Goal: Complete application form: Complete application form

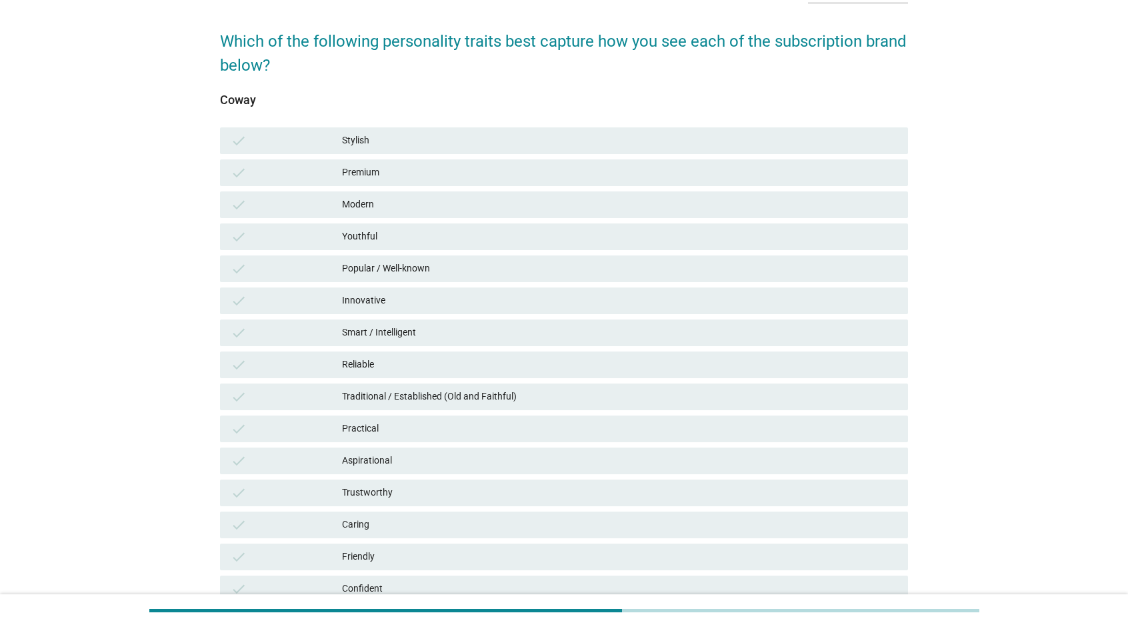
scroll to position [133, 0]
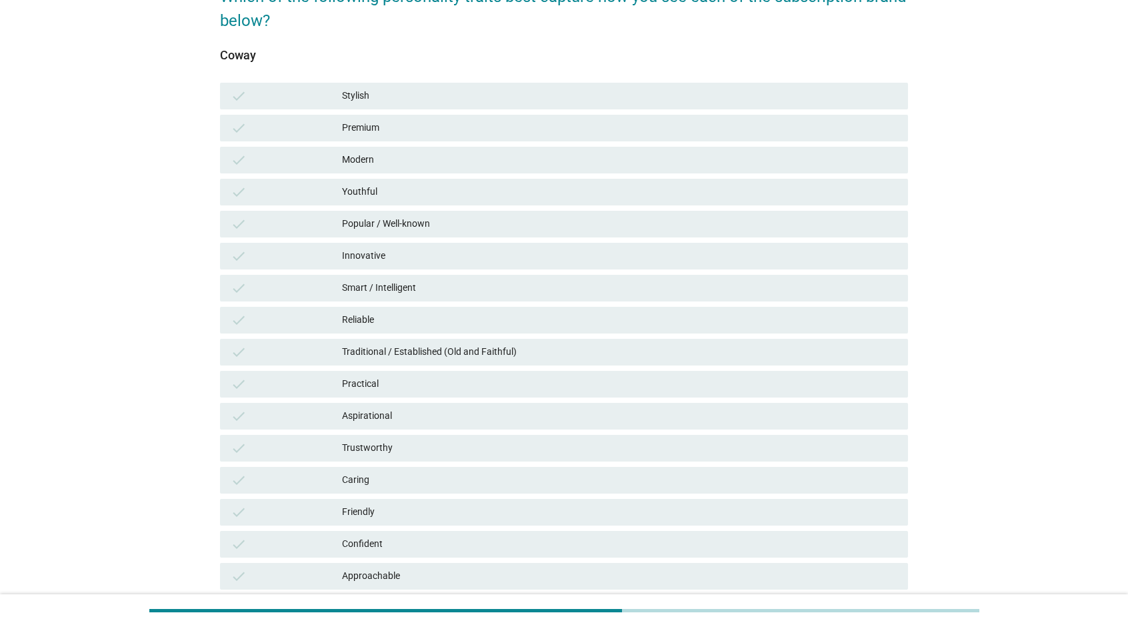
click at [475, 321] on div "Reliable" at bounding box center [619, 320] width 555 height 16
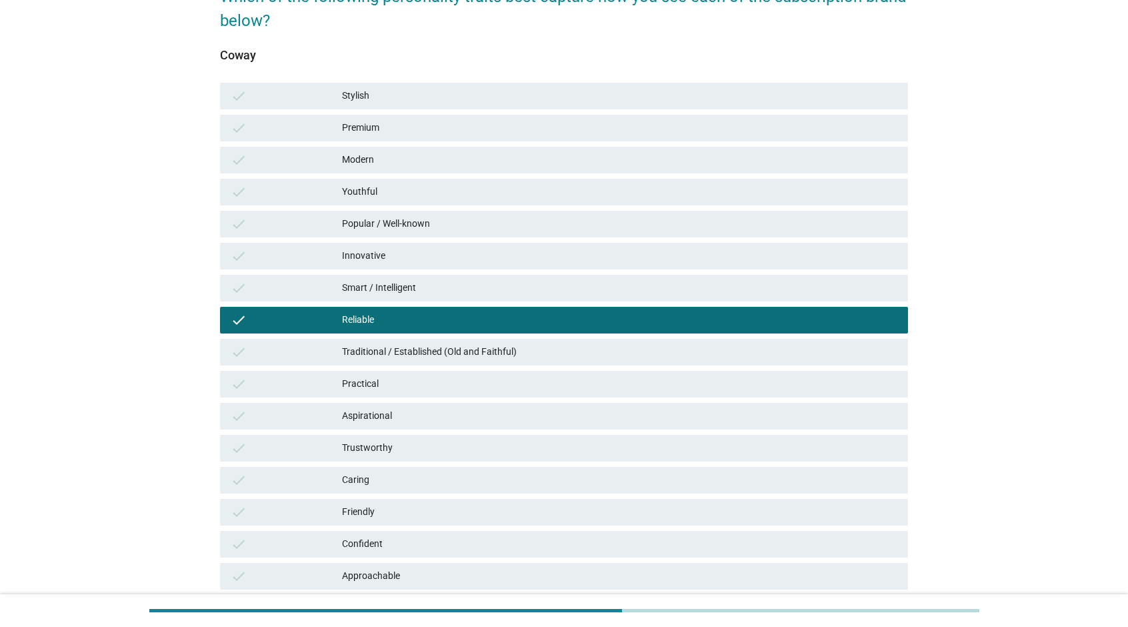
scroll to position [244, 0]
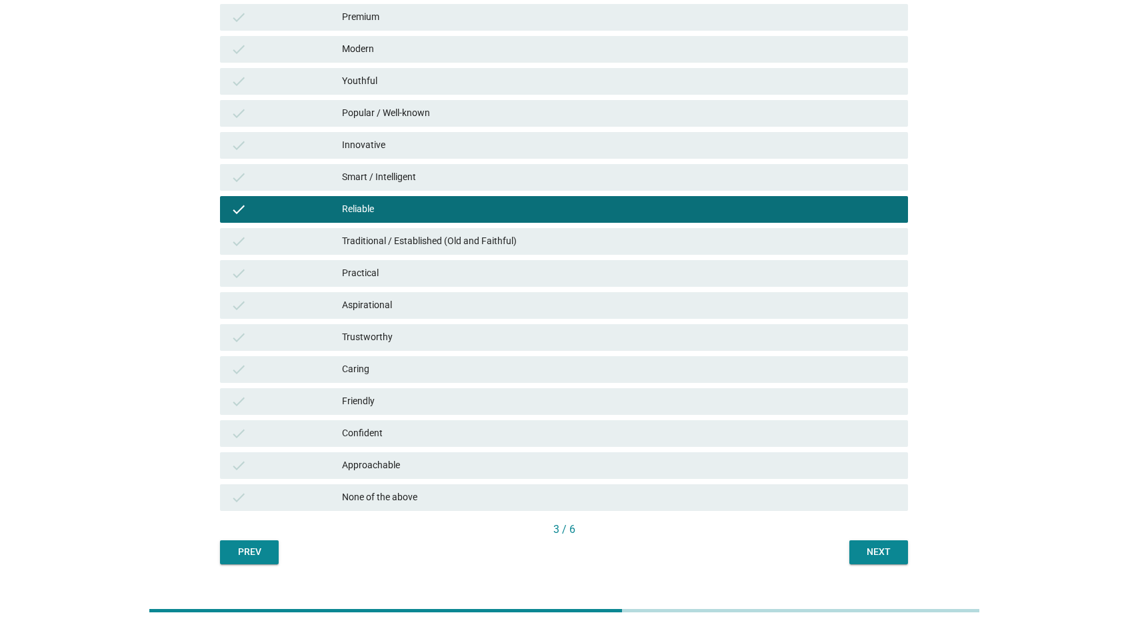
click at [465, 367] on div "Caring" at bounding box center [619, 369] width 555 height 16
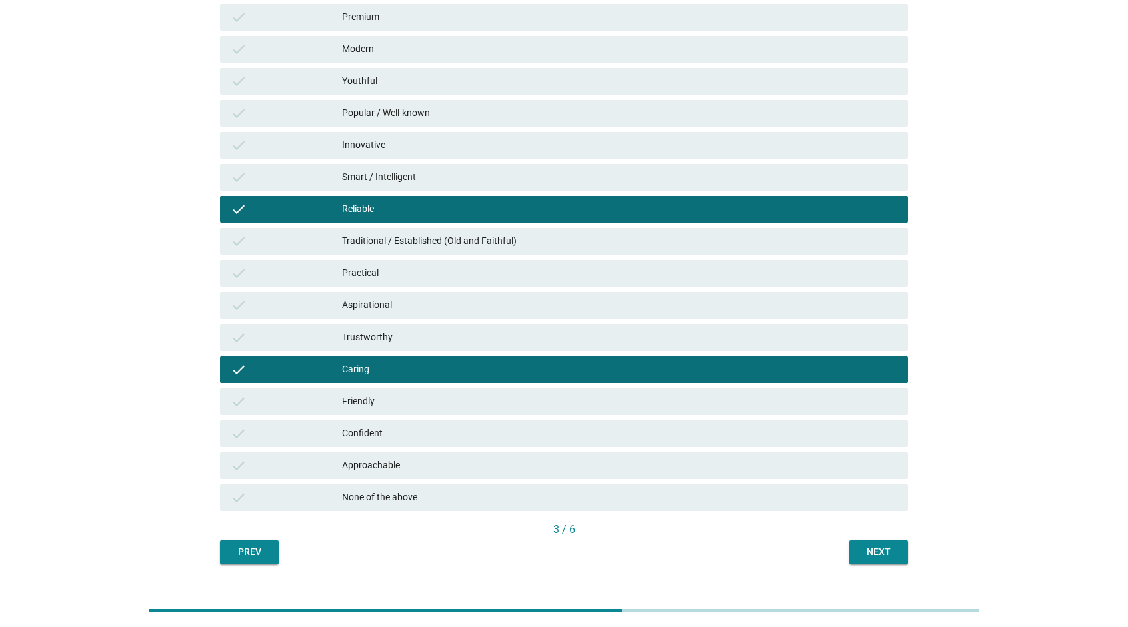
click at [462, 394] on div "Friendly" at bounding box center [619, 401] width 555 height 16
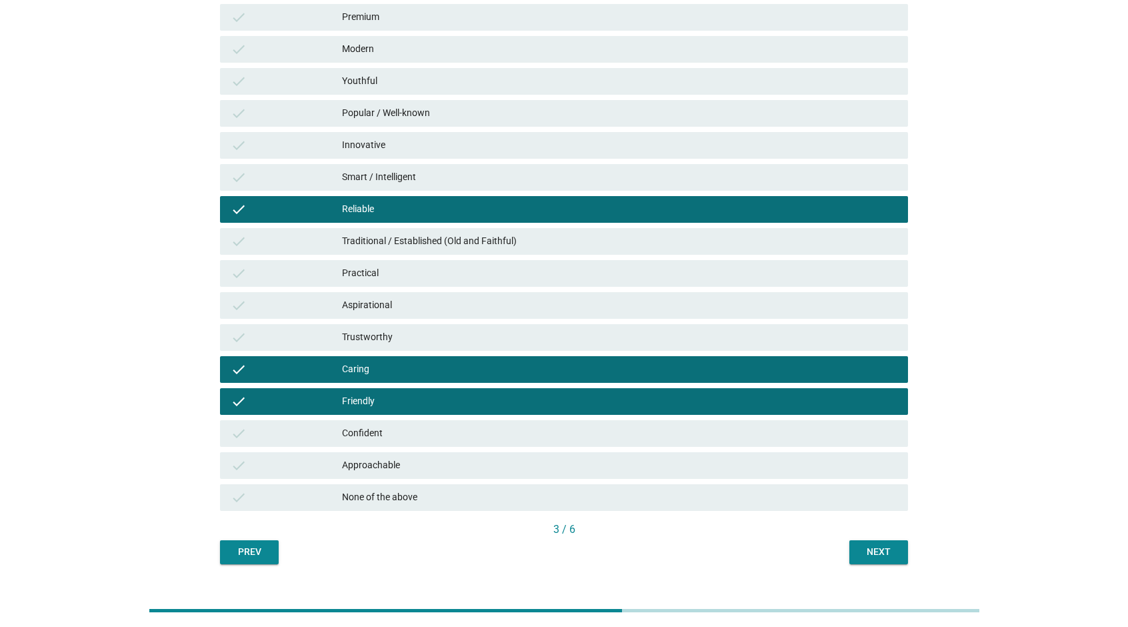
click at [463, 463] on div "Approachable" at bounding box center [619, 465] width 555 height 16
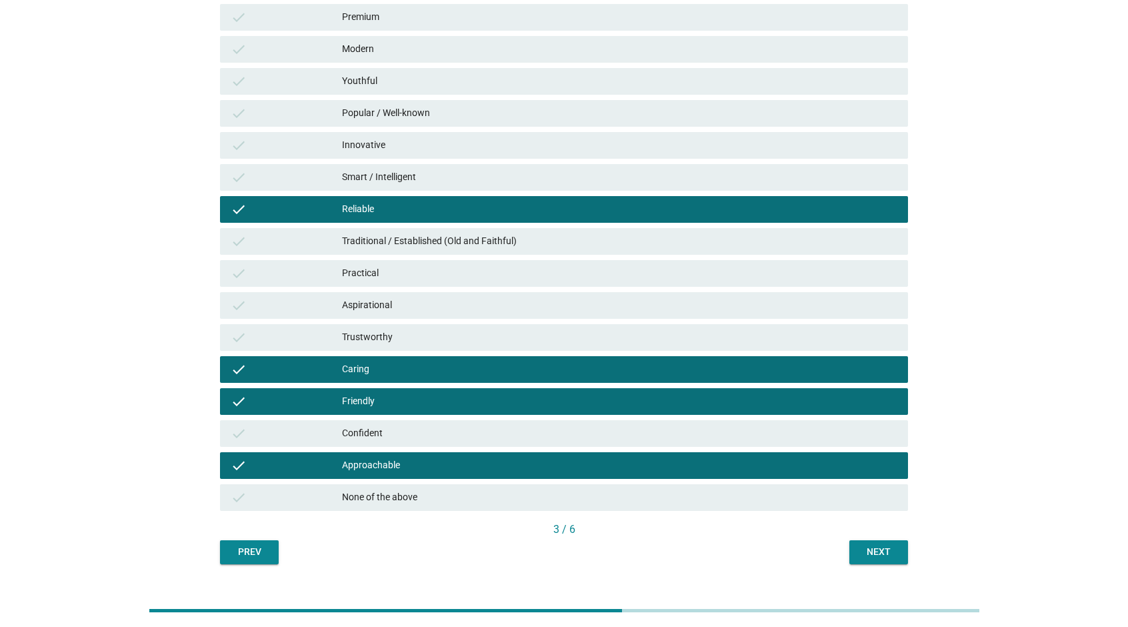
click at [874, 547] on div "Next" at bounding box center [878, 552] width 37 height 14
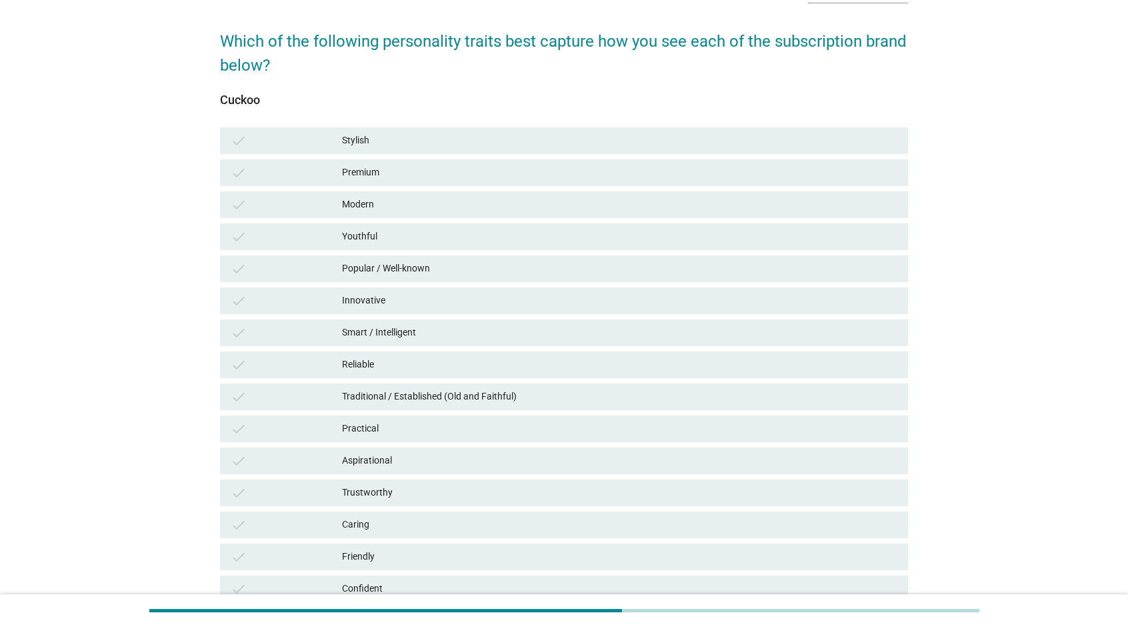
scroll to position [155, 0]
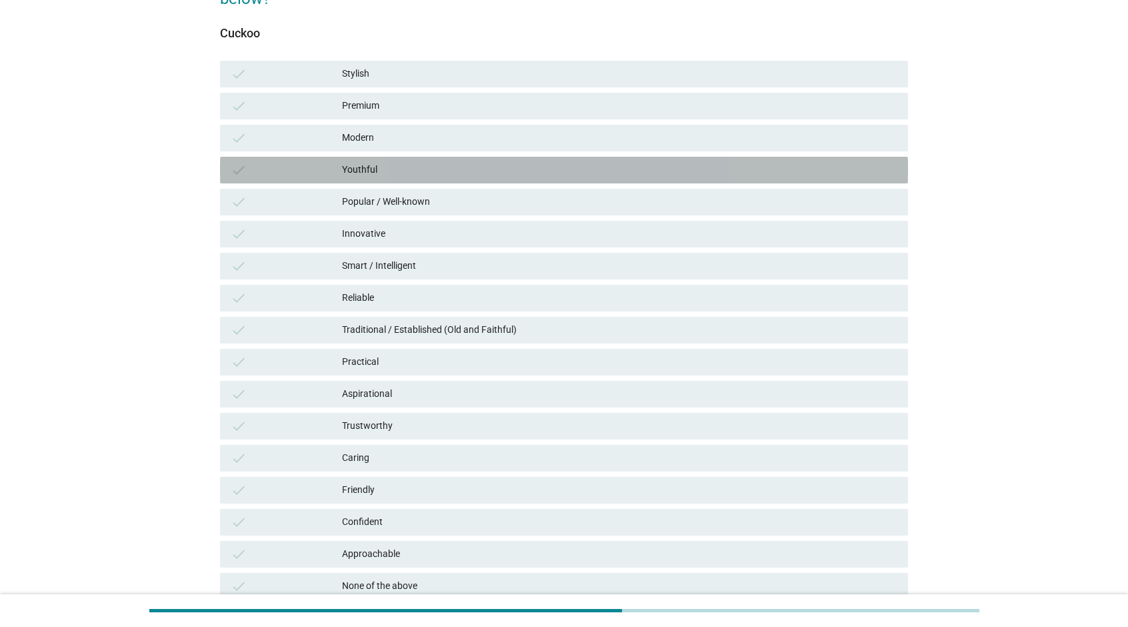
click at [473, 162] on div "Youthful" at bounding box center [619, 170] width 555 height 16
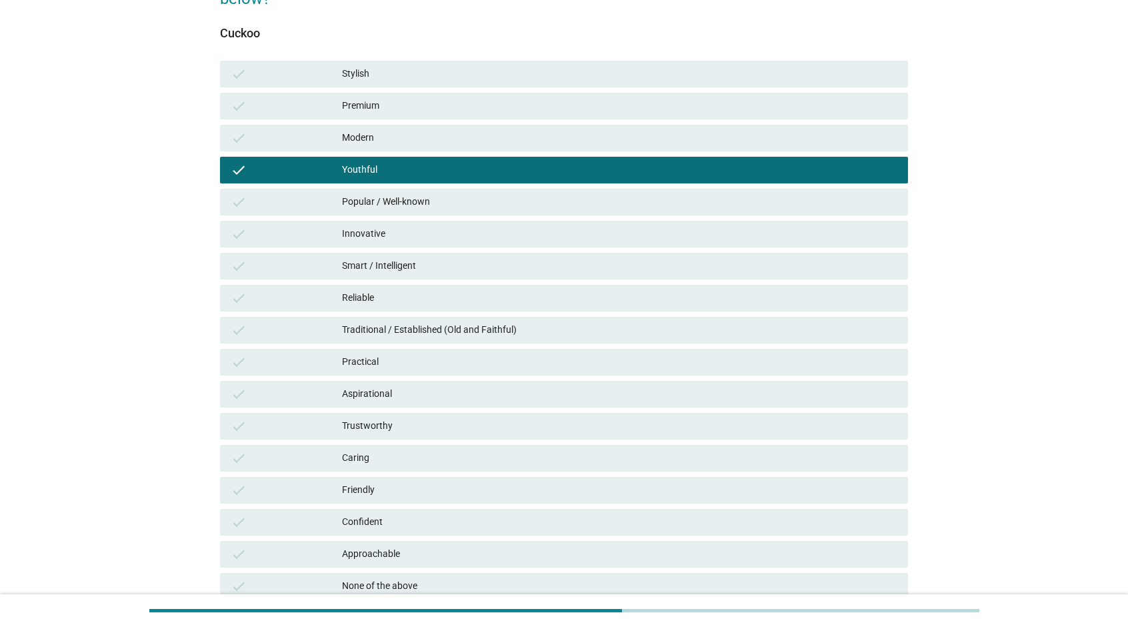
click at [478, 261] on div "Smart / Intelligent" at bounding box center [619, 266] width 555 height 16
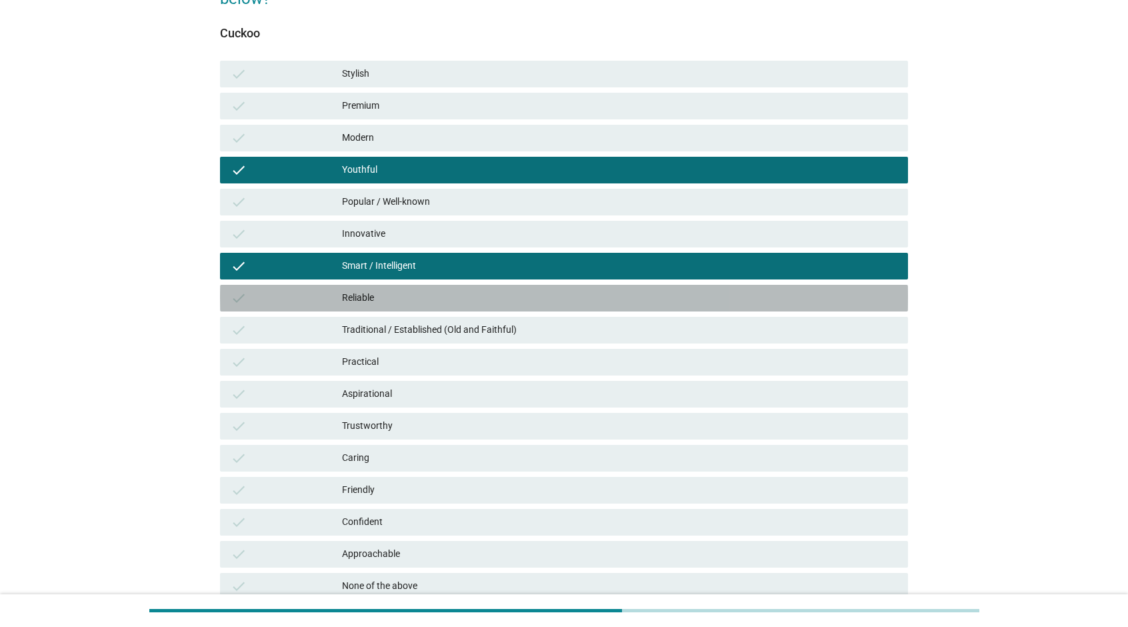
click at [475, 294] on div "Reliable" at bounding box center [619, 298] width 555 height 16
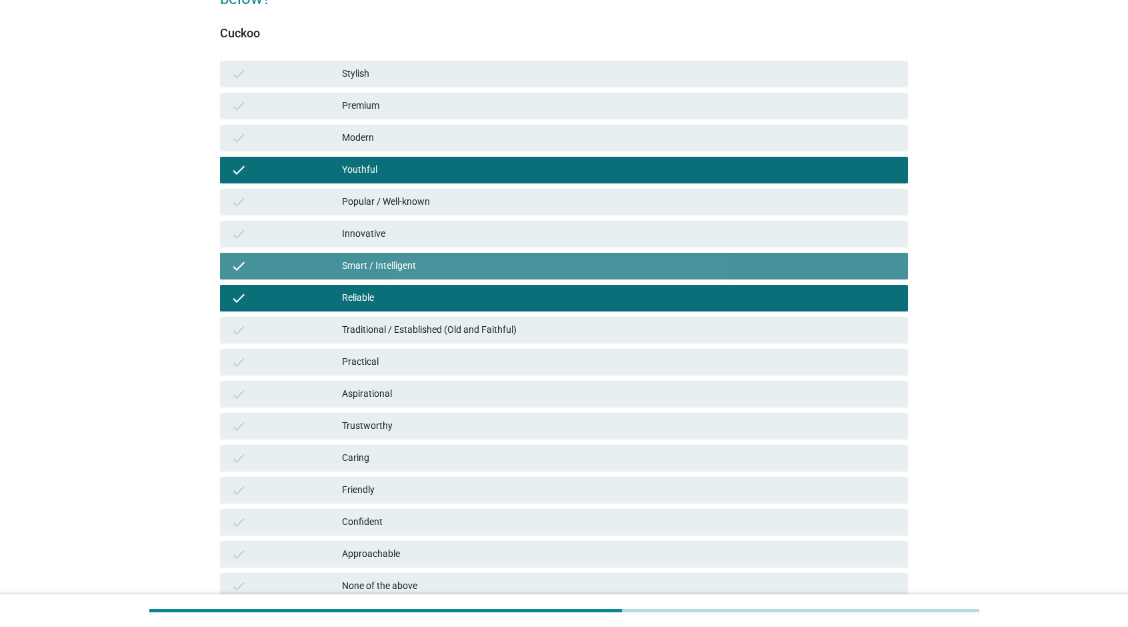
click at [483, 273] on div "Smart / Intelligent" at bounding box center [619, 266] width 555 height 16
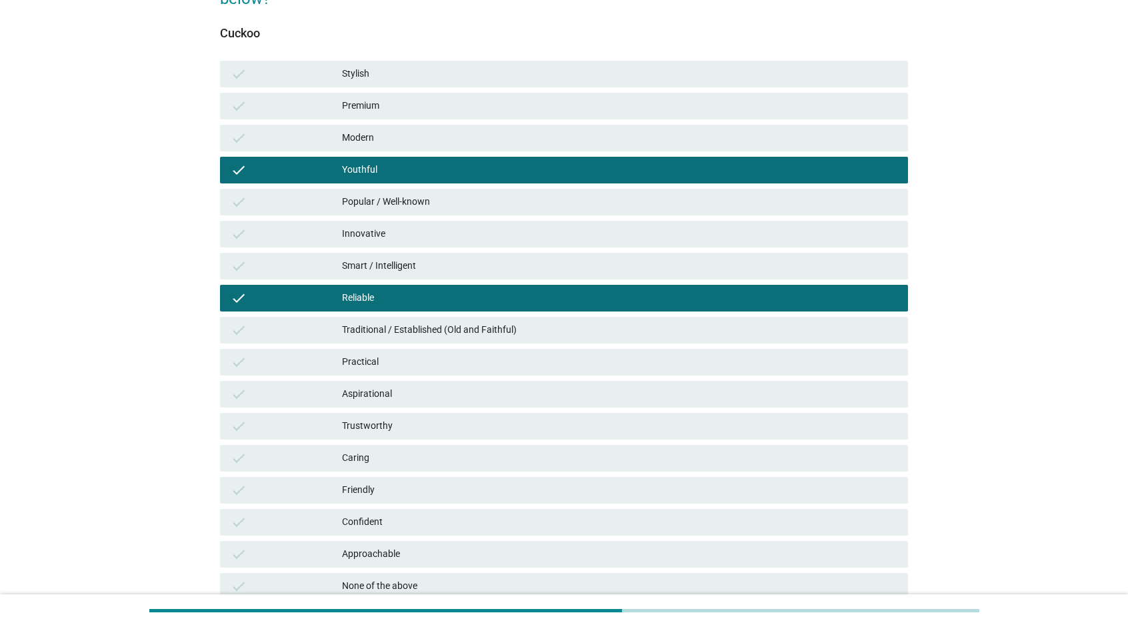
scroll to position [244, 0]
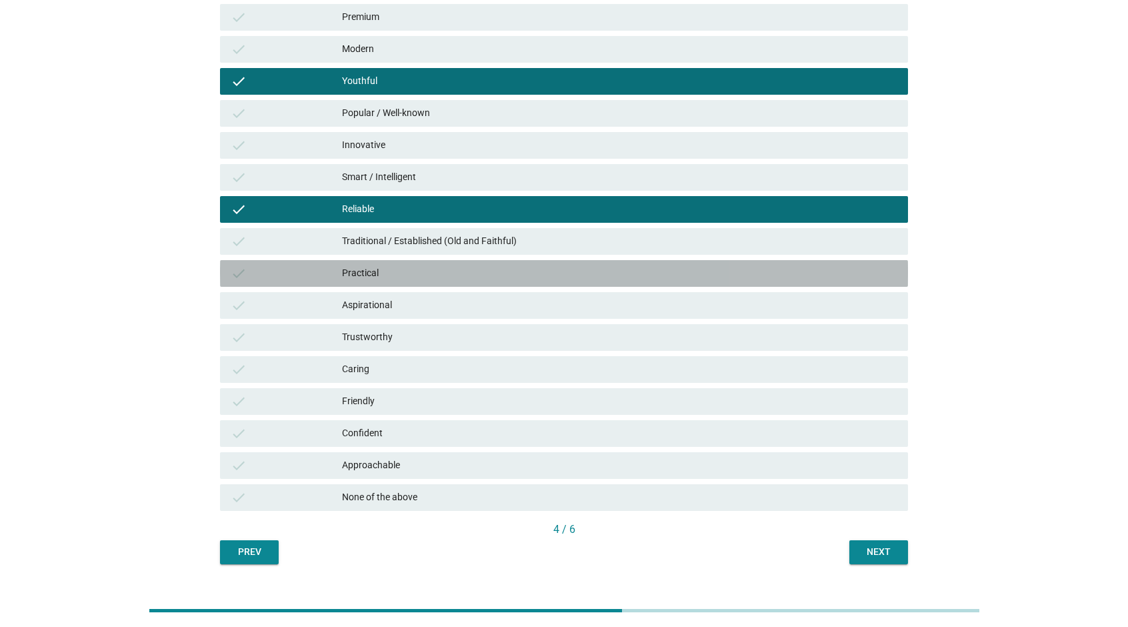
click at [488, 260] on div "check Practical" at bounding box center [564, 273] width 688 height 27
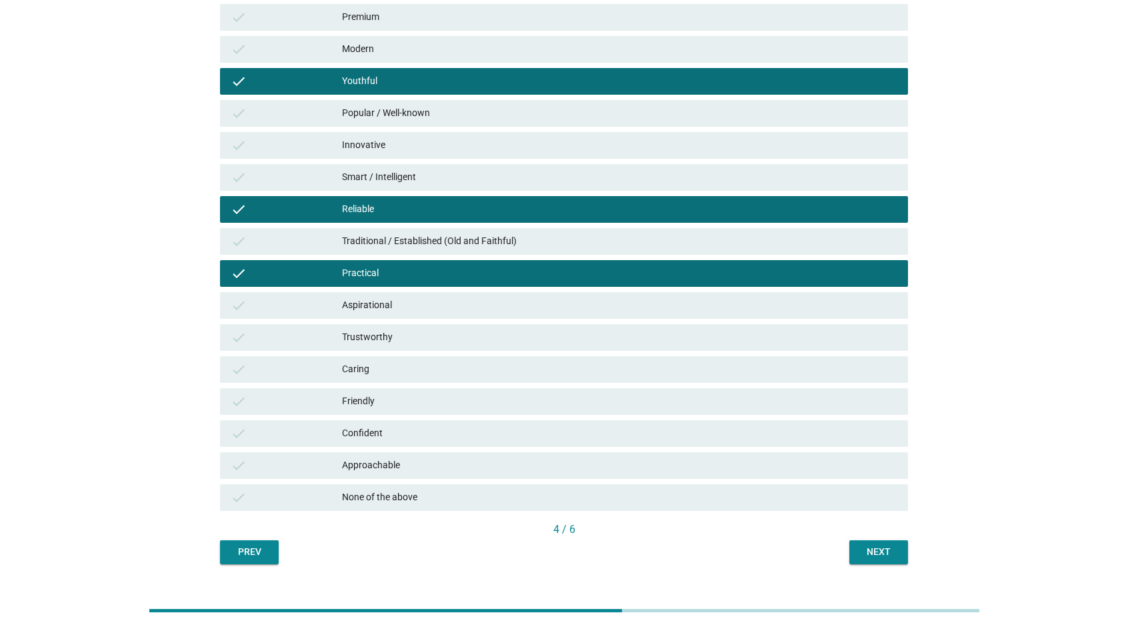
click at [468, 341] on div "Trustworthy" at bounding box center [619, 337] width 555 height 16
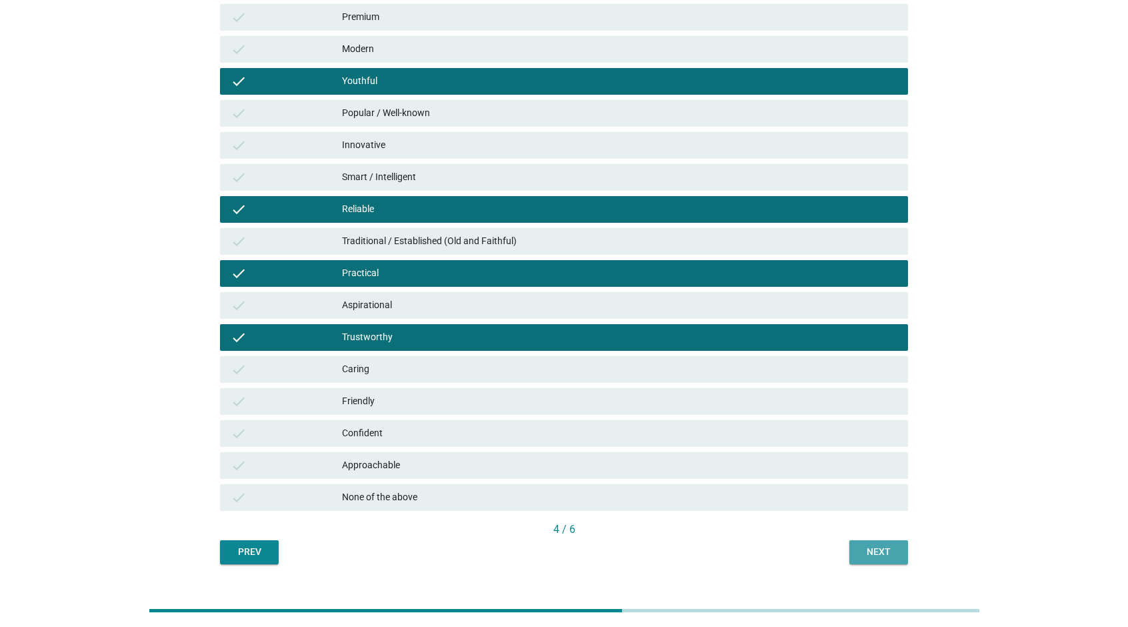
click at [865, 553] on div "Next" at bounding box center [878, 552] width 37 height 14
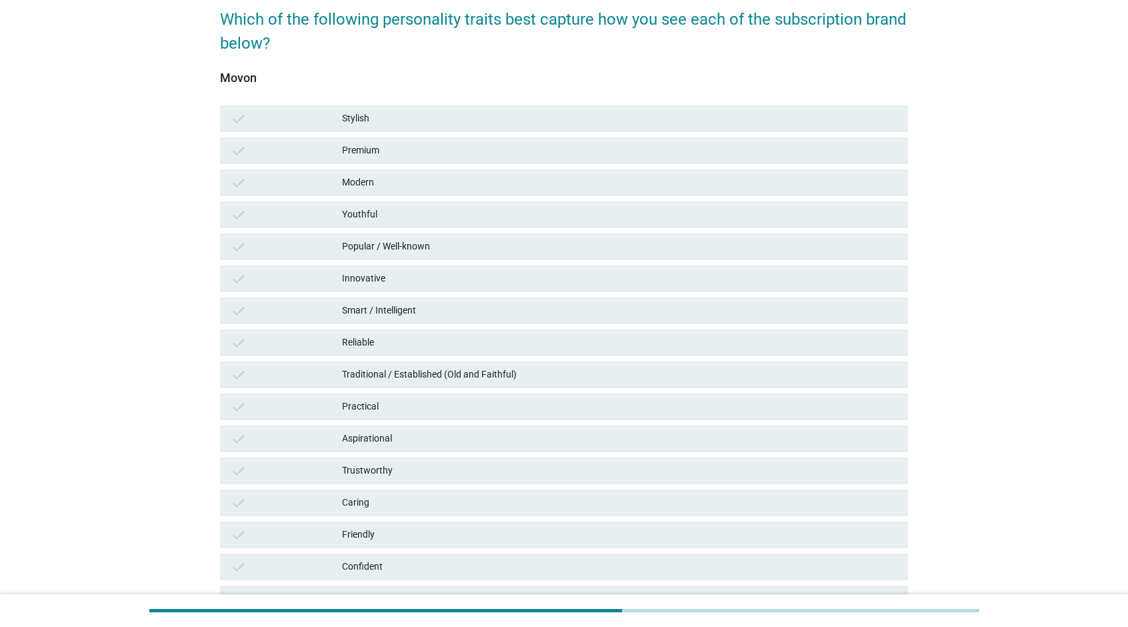
scroll to position [200, 0]
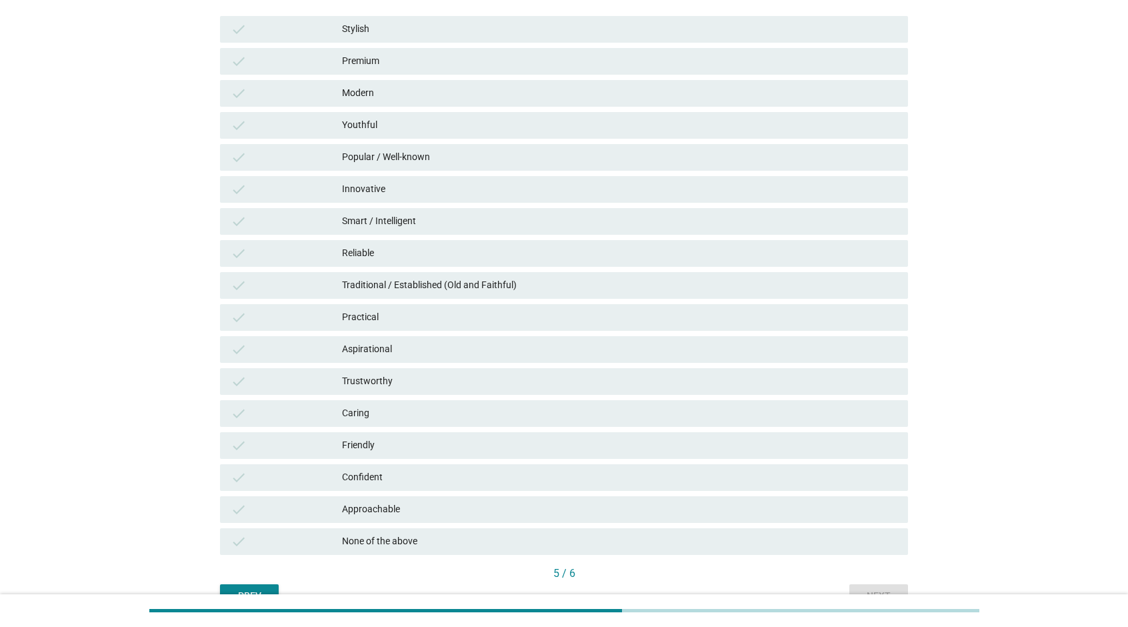
click at [481, 549] on div "None of the above" at bounding box center [619, 541] width 555 height 16
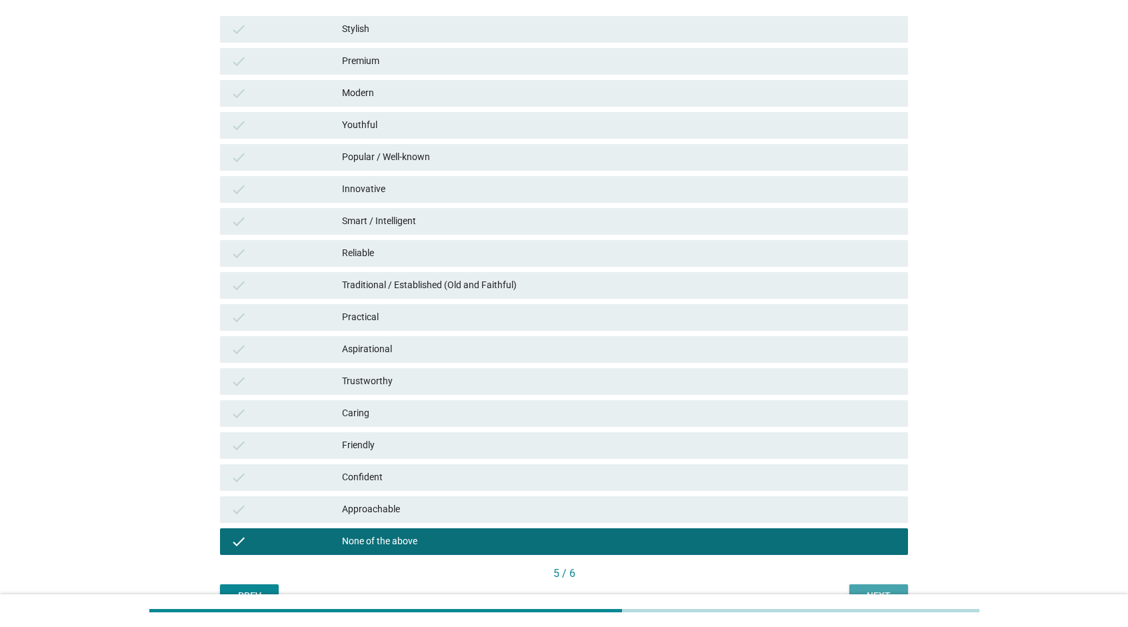
click at [883, 584] on button "Next" at bounding box center [878, 596] width 59 height 24
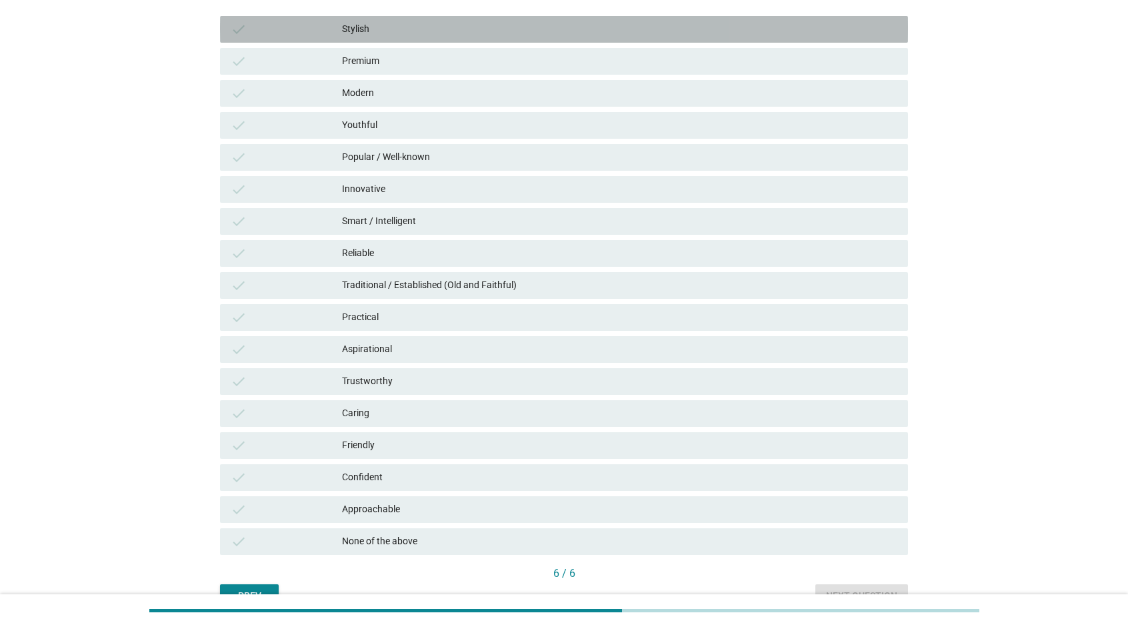
click at [467, 37] on div "check Stylish" at bounding box center [564, 29] width 688 height 27
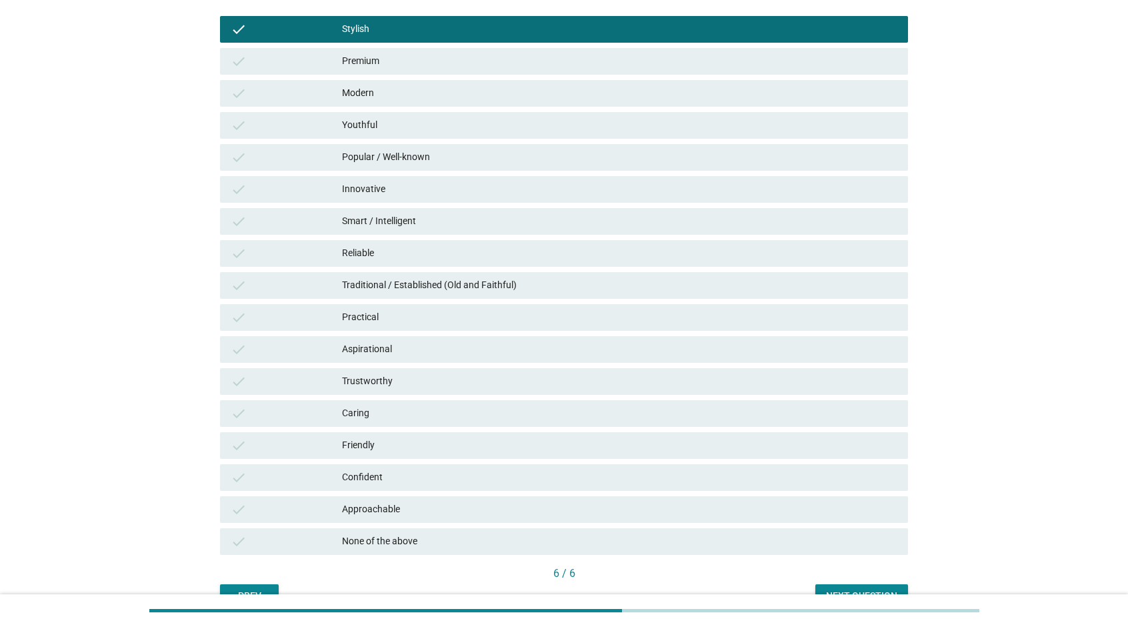
click at [890, 587] on button "Next question" at bounding box center [861, 596] width 93 height 24
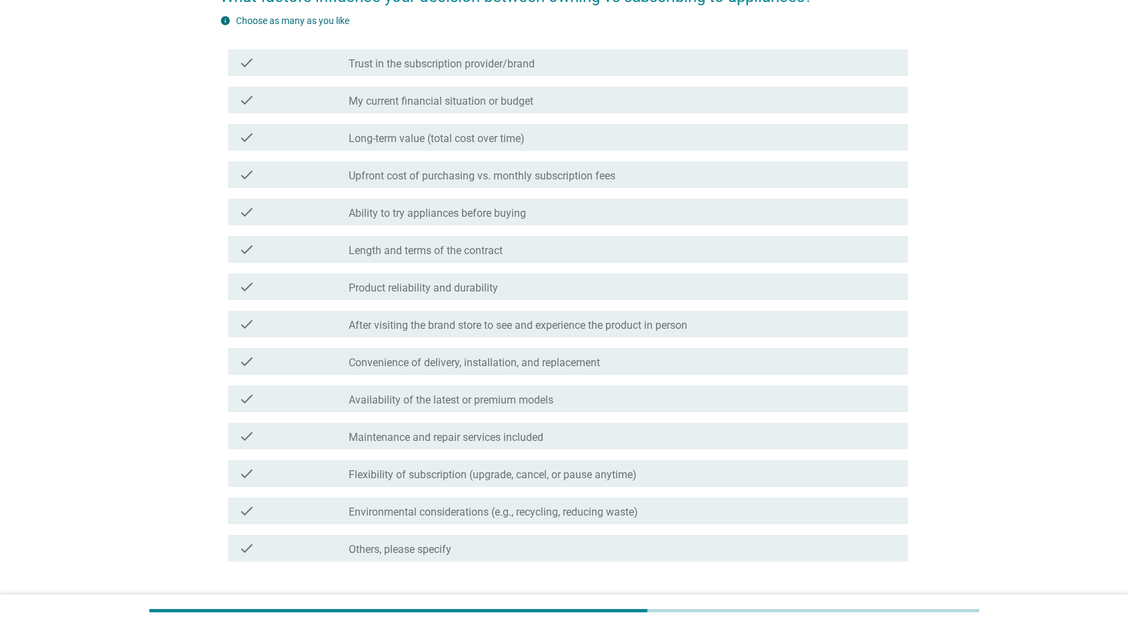
scroll to position [67, 0]
click at [558, 433] on div "check_box_outline_blank Maintenance and repair services included" at bounding box center [623, 436] width 549 height 16
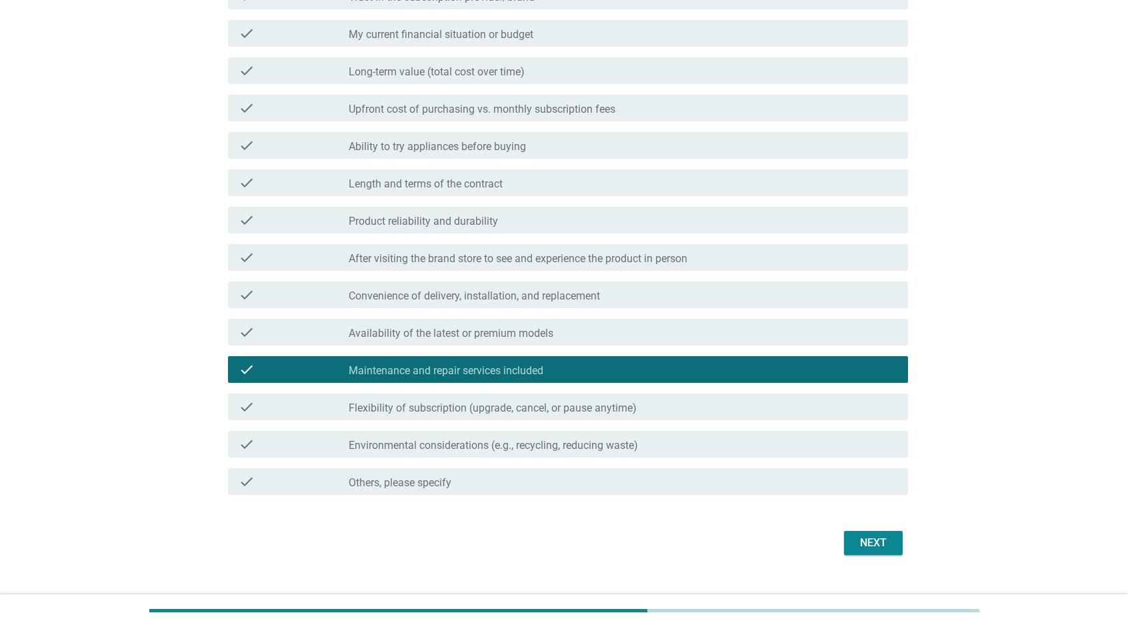
scroll to position [223, 0]
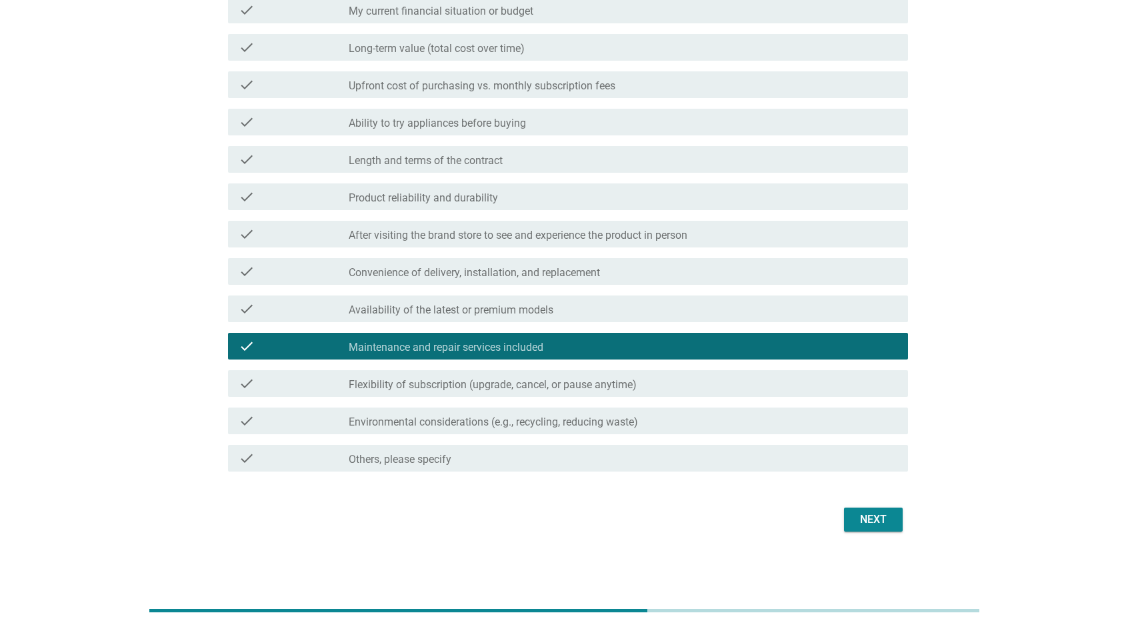
click at [873, 511] on div "Next" at bounding box center [872, 519] width 37 height 16
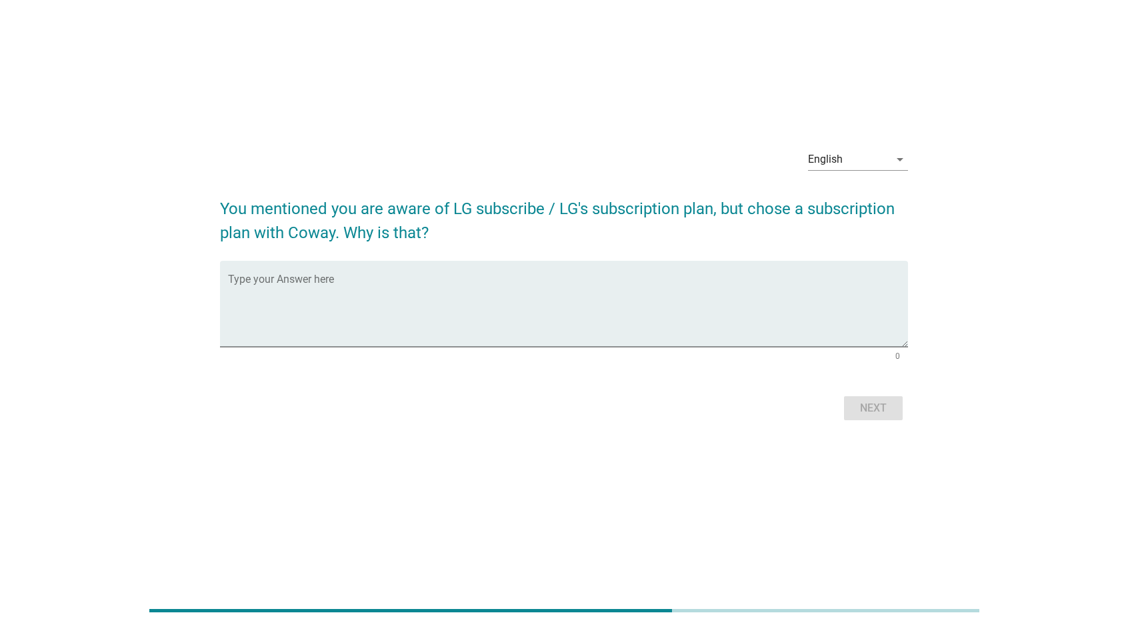
scroll to position [0, 0]
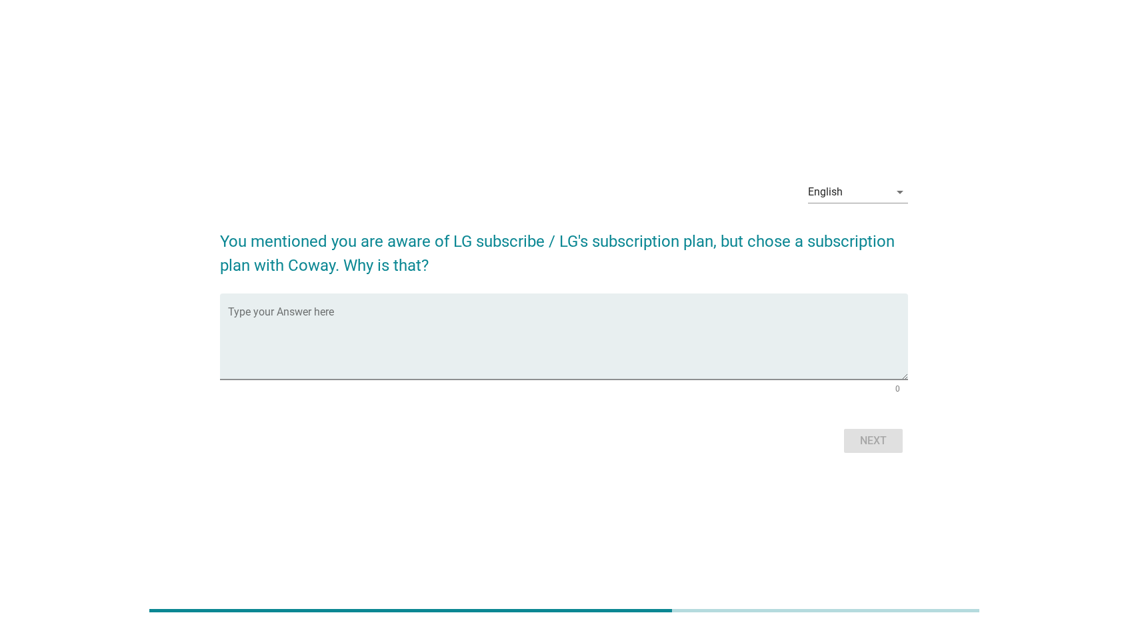
click at [560, 291] on form "You mentioned you are aware of LG subscribe / LG's subscription plan, but chose…" at bounding box center [564, 336] width 688 height 241
click at [549, 321] on textarea "Type your Answer here" at bounding box center [568, 344] width 680 height 70
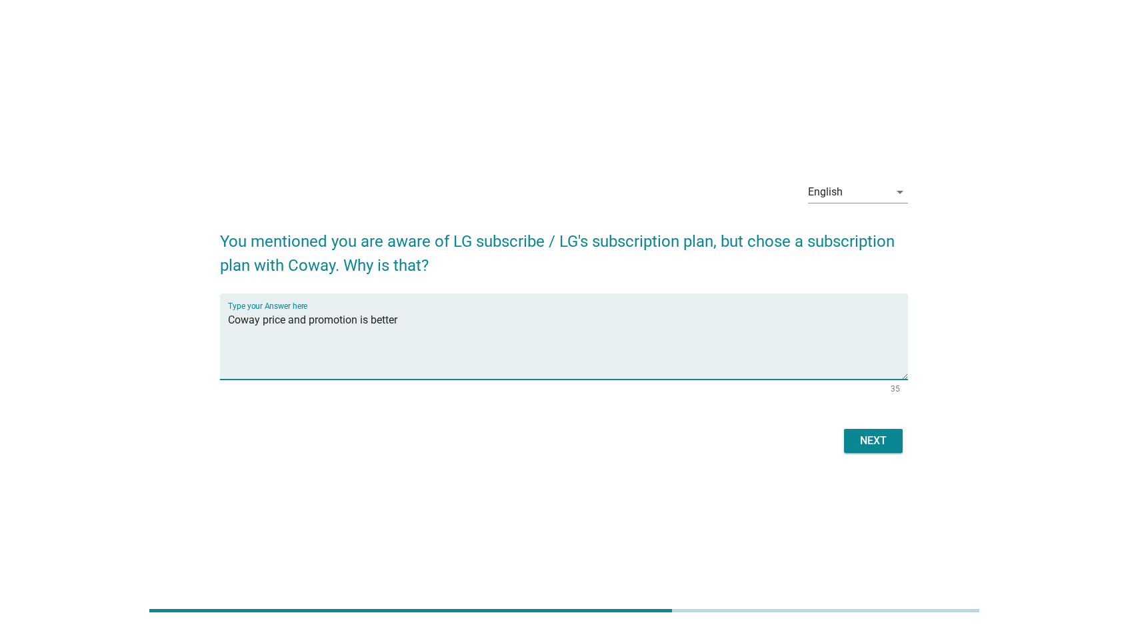
type textarea "Coway price and promotion is better"
click at [858, 435] on div "Next" at bounding box center [872, 441] width 37 height 16
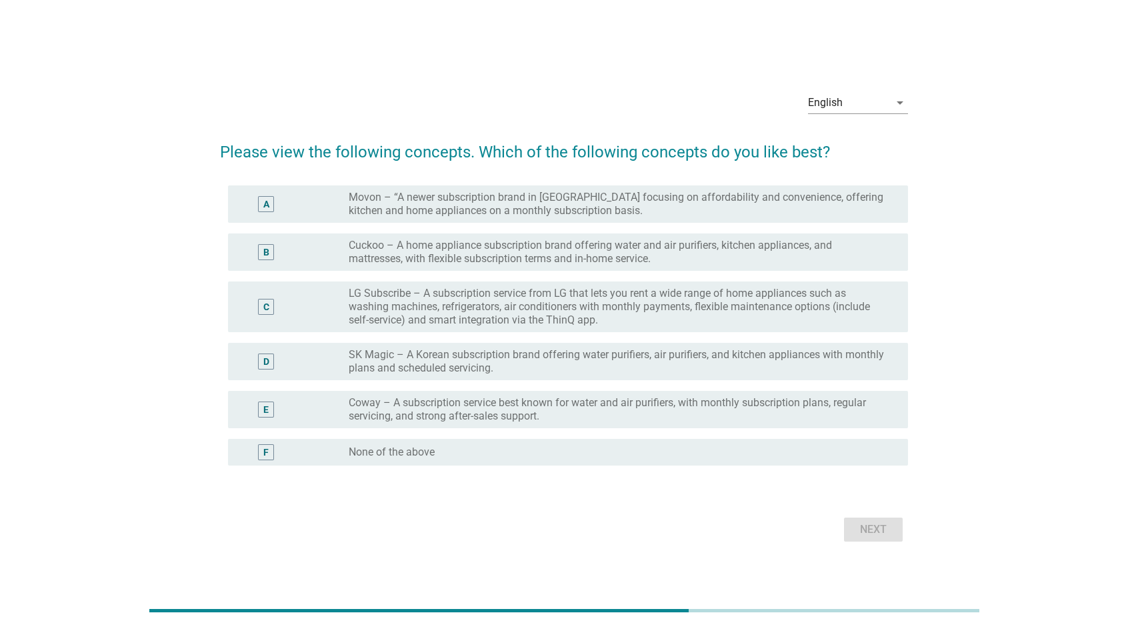
click at [219, 299] on div "English arrow_drop_down Please view the following concepts. Which of the follow…" at bounding box center [563, 313] width 709 height 485
click at [332, 314] on div "C" at bounding box center [294, 307] width 110 height 40
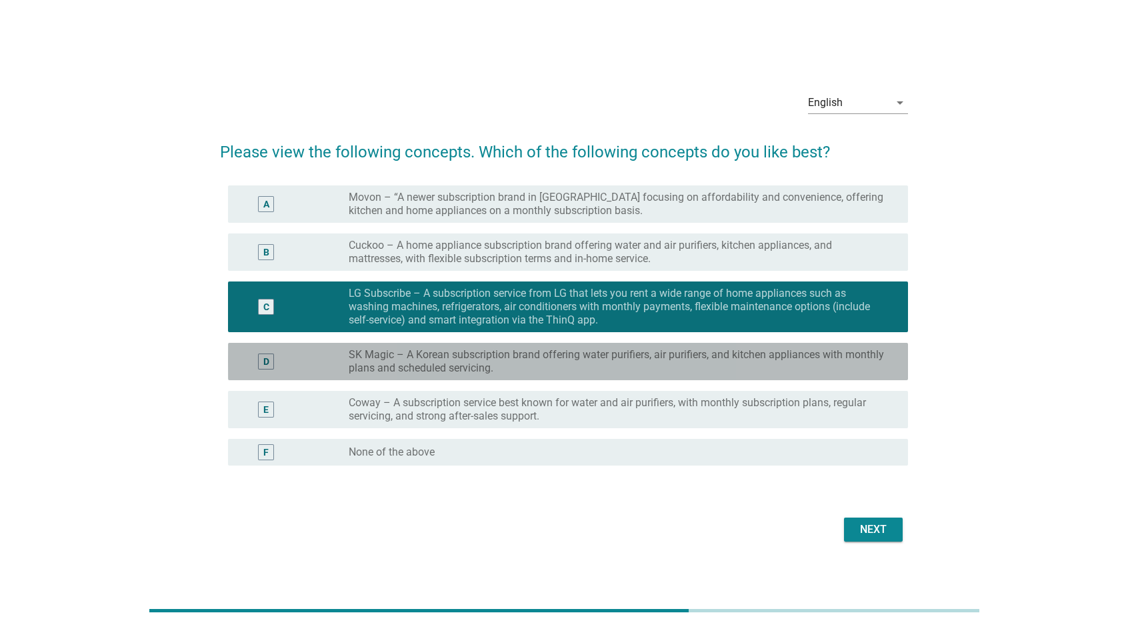
click at [284, 371] on div "D" at bounding box center [266, 361] width 55 height 27
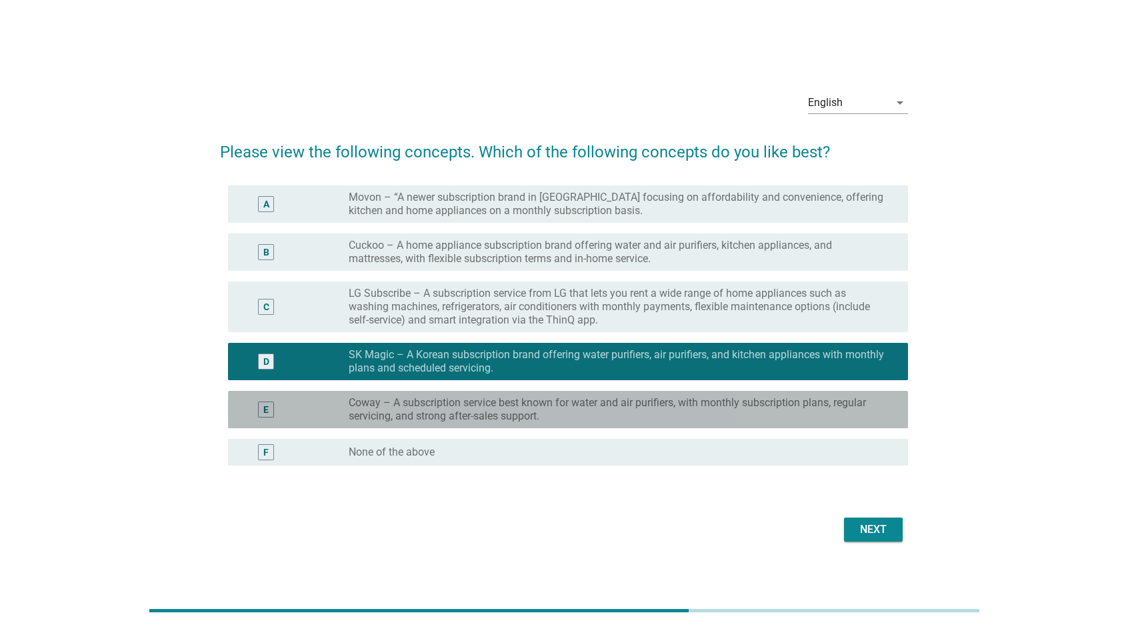
click at [303, 409] on div "E" at bounding box center [294, 409] width 110 height 27
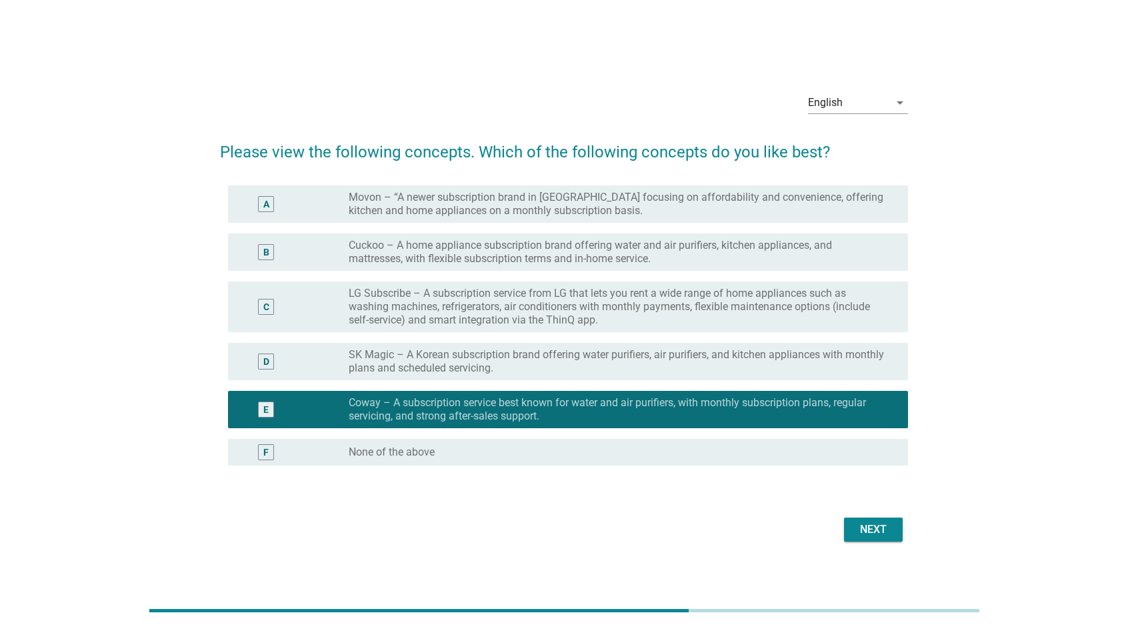
click at [877, 537] on div "Next" at bounding box center [872, 529] width 37 height 16
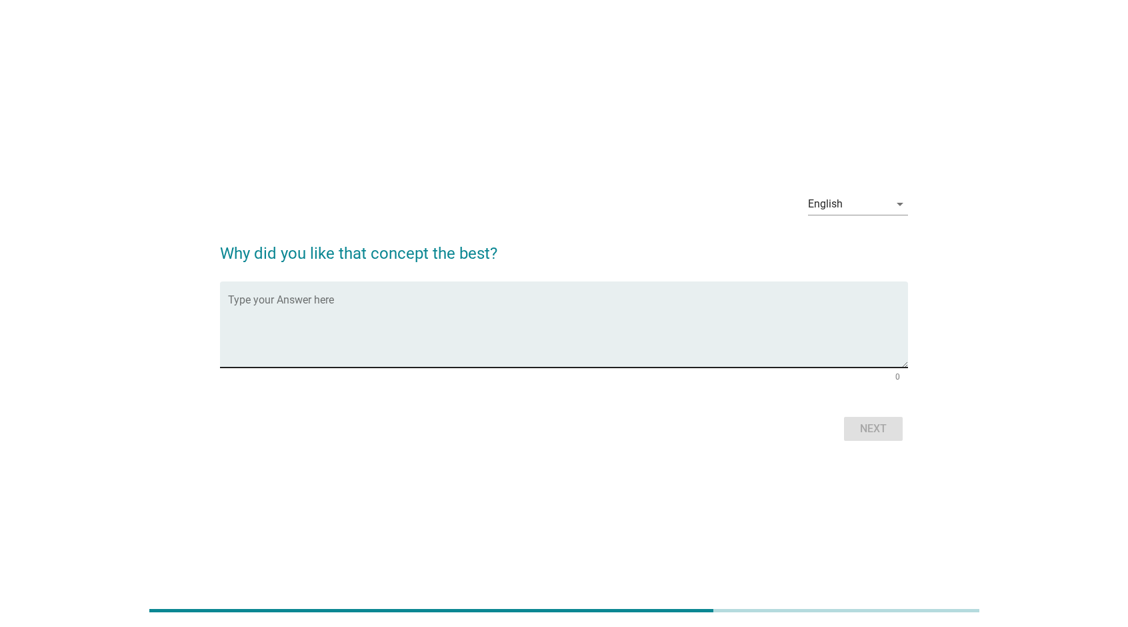
click at [607, 314] on textarea "Type your Answer here" at bounding box center [568, 332] width 680 height 70
type textarea "focus on product + service"
click at [888, 443] on div "Next" at bounding box center [564, 429] width 688 height 32
click at [890, 435] on div "Next" at bounding box center [872, 429] width 37 height 16
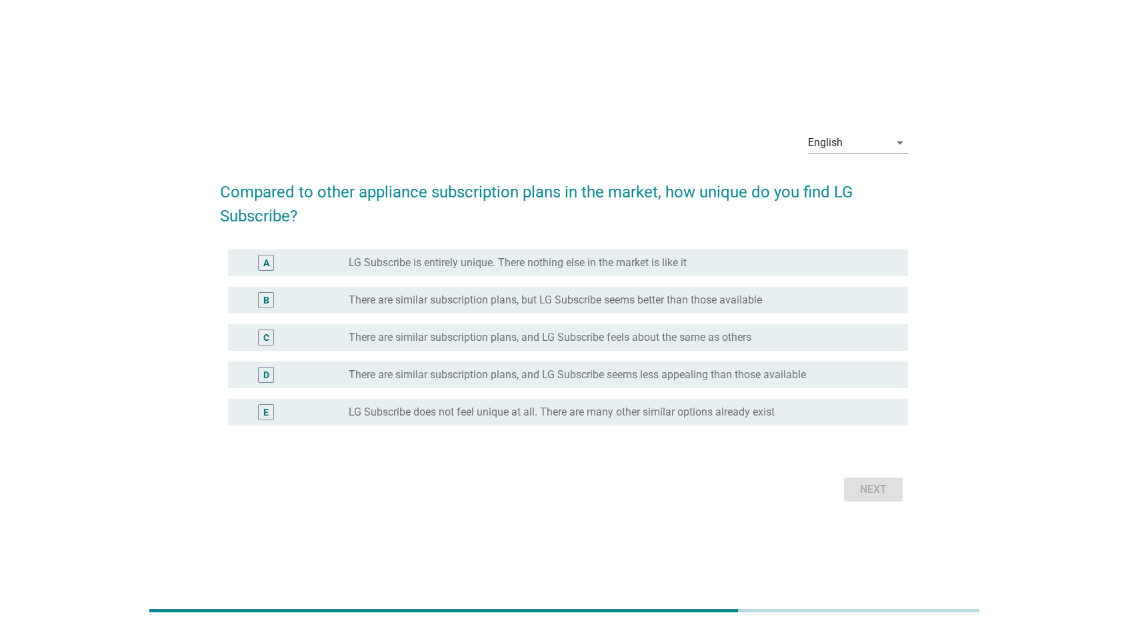
click at [506, 335] on label "There are similar subscription plans, and LG Subscribe feels about the same as …" at bounding box center [550, 337] width 403 height 13
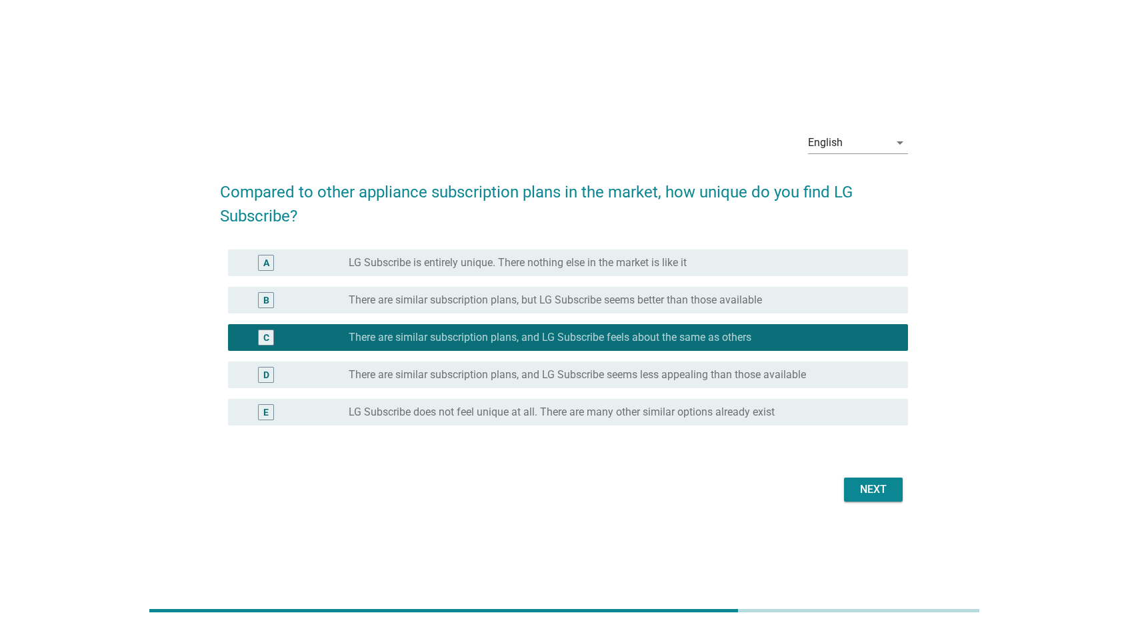
click at [873, 488] on div "Next" at bounding box center [872, 489] width 37 height 16
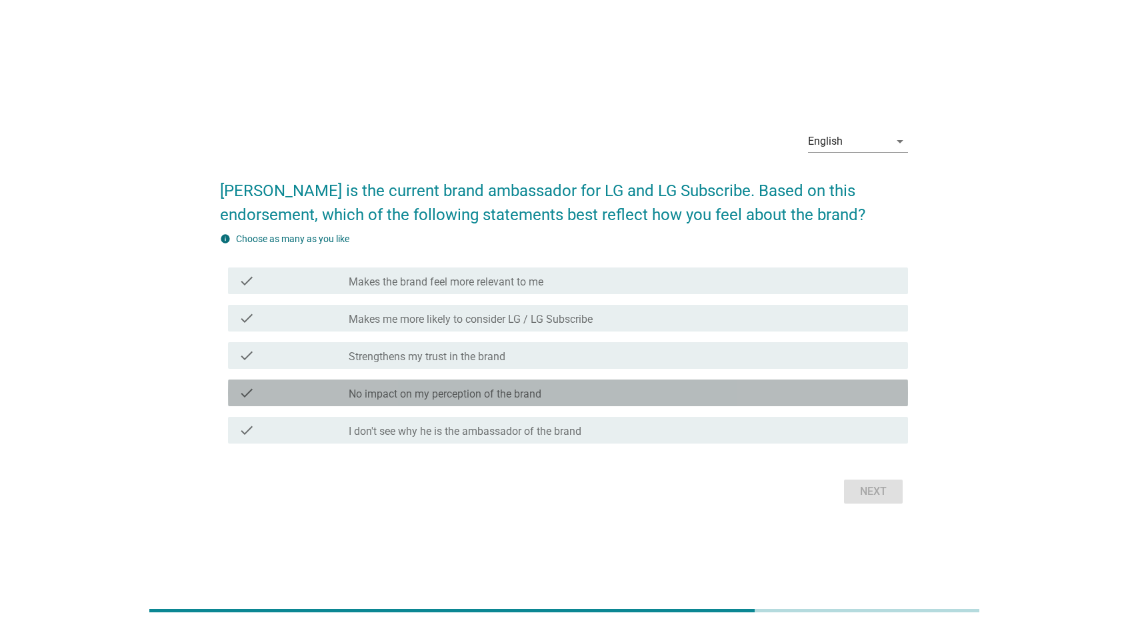
click at [631, 385] on div "check_box_outline_blank No impact on my perception of the brand" at bounding box center [623, 393] width 549 height 16
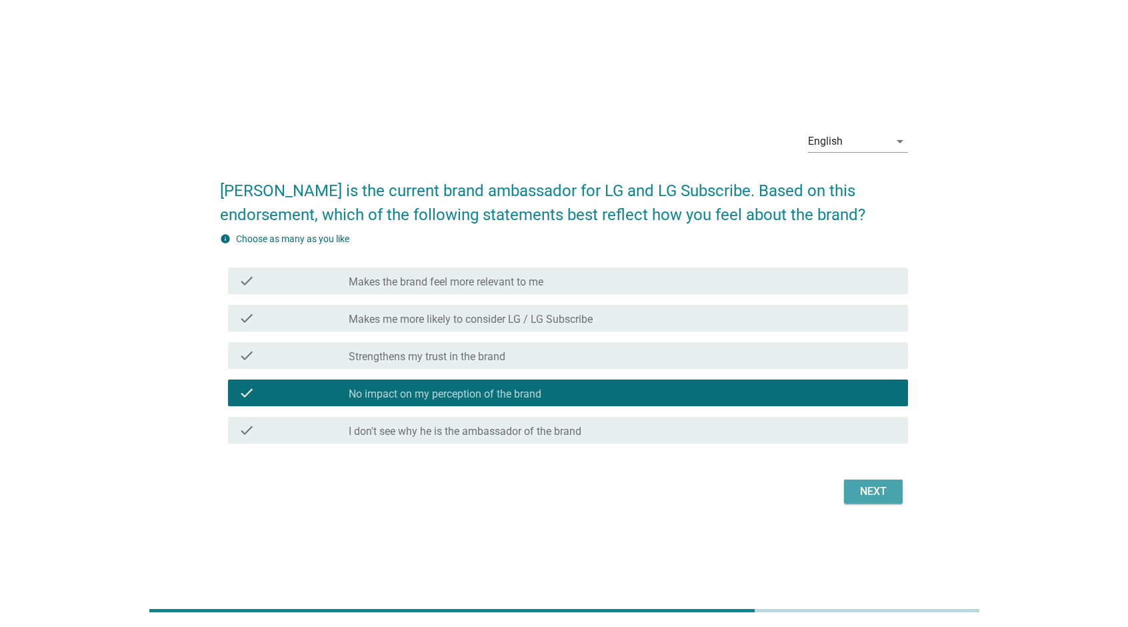
click at [896, 489] on button "Next" at bounding box center [873, 491] width 59 height 24
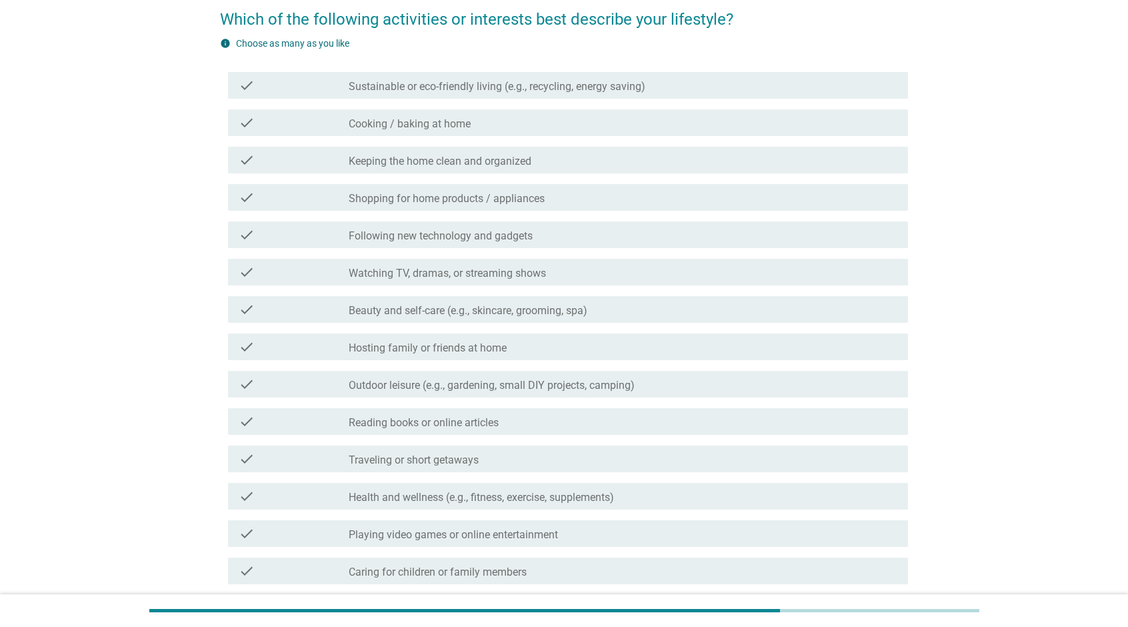
scroll to position [89, 0]
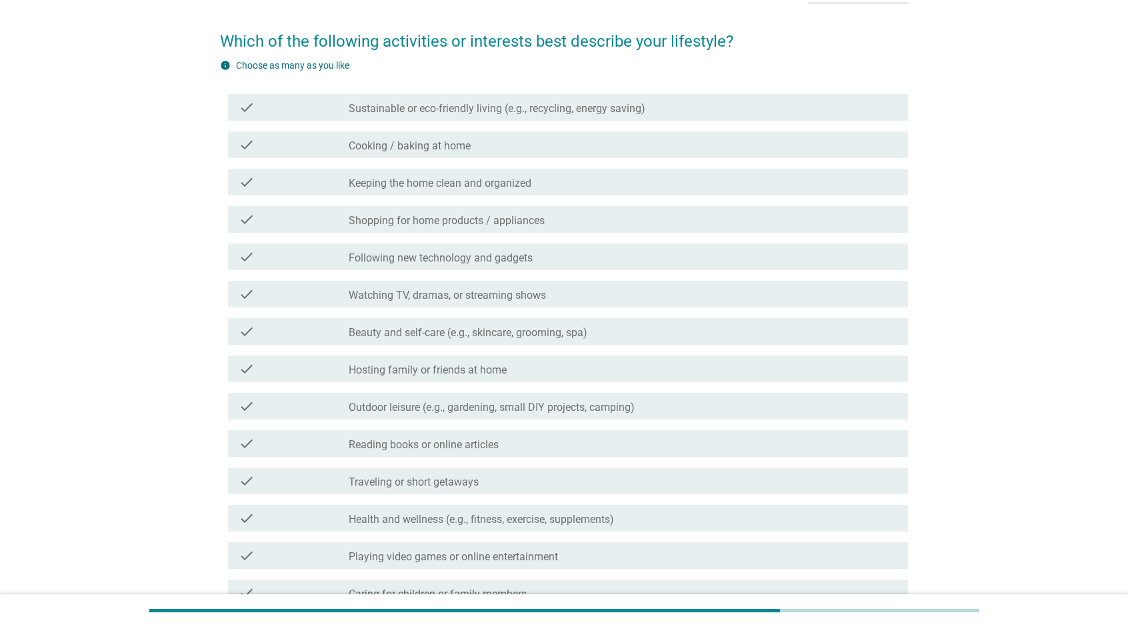
click at [557, 177] on div "check_box_outline_blank Keeping the home clean and organized" at bounding box center [623, 182] width 549 height 16
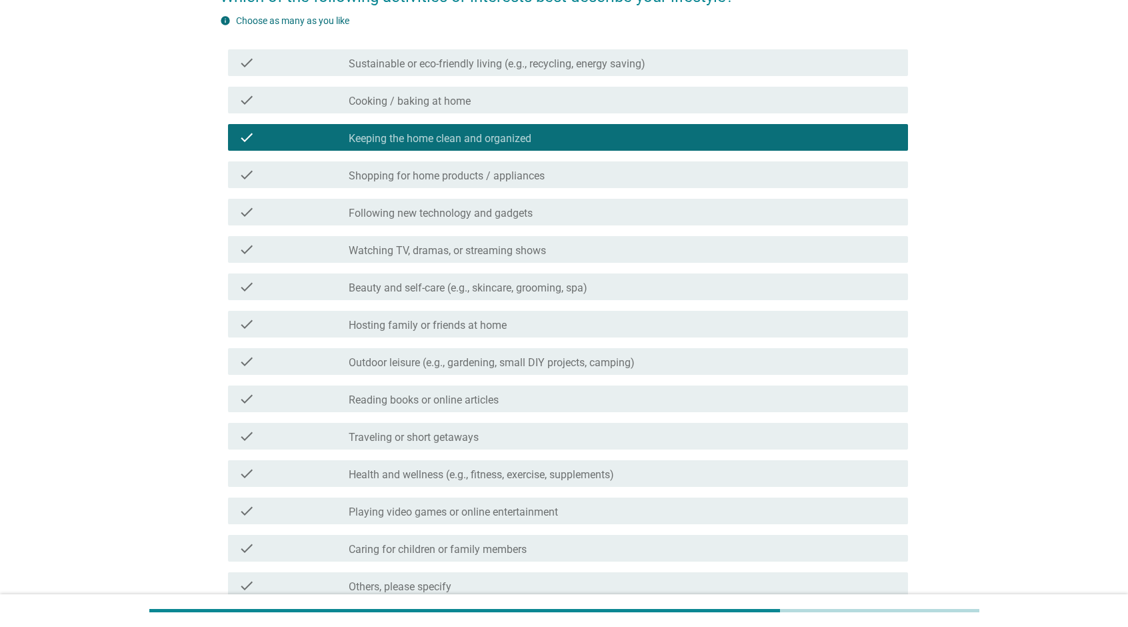
scroll to position [155, 0]
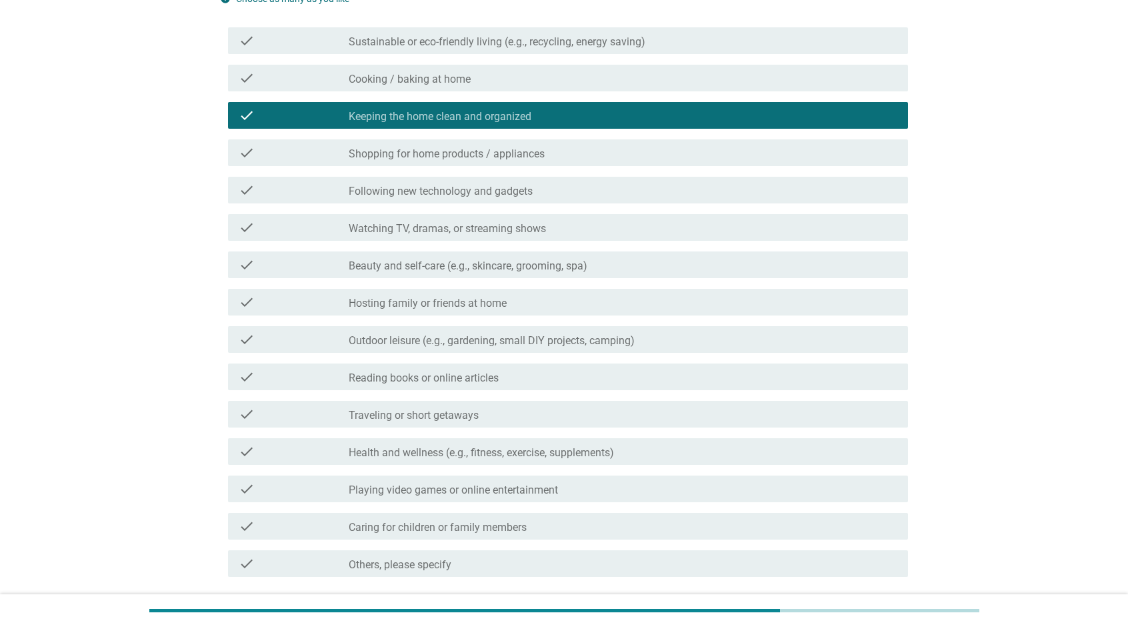
click at [552, 421] on div "check check_box_outline_blank Traveling or short getaways" at bounding box center [568, 414] width 680 height 27
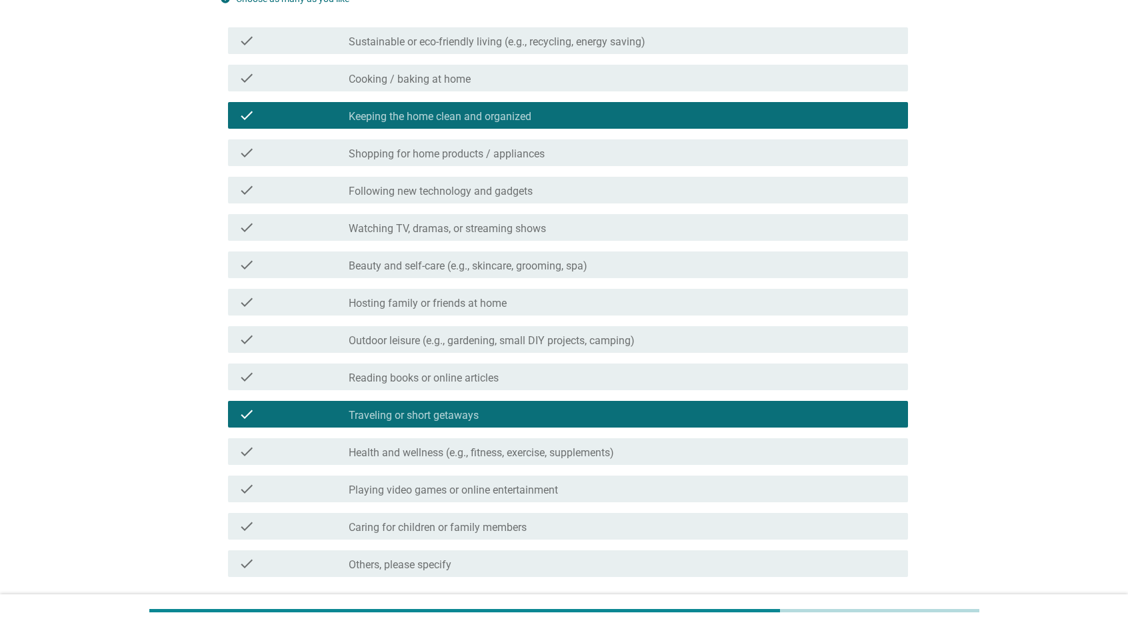
scroll to position [200, 0]
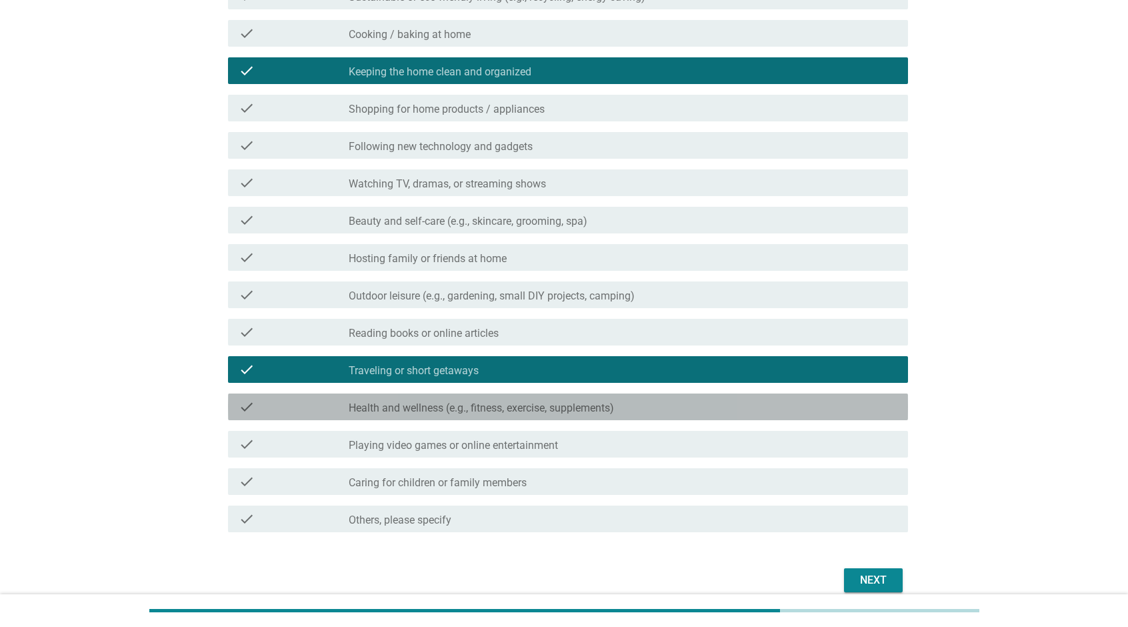
click at [555, 414] on div "check check_box_outline_blank Health and wellness (e.g., fitness, exercise, sup…" at bounding box center [568, 406] width 680 height 27
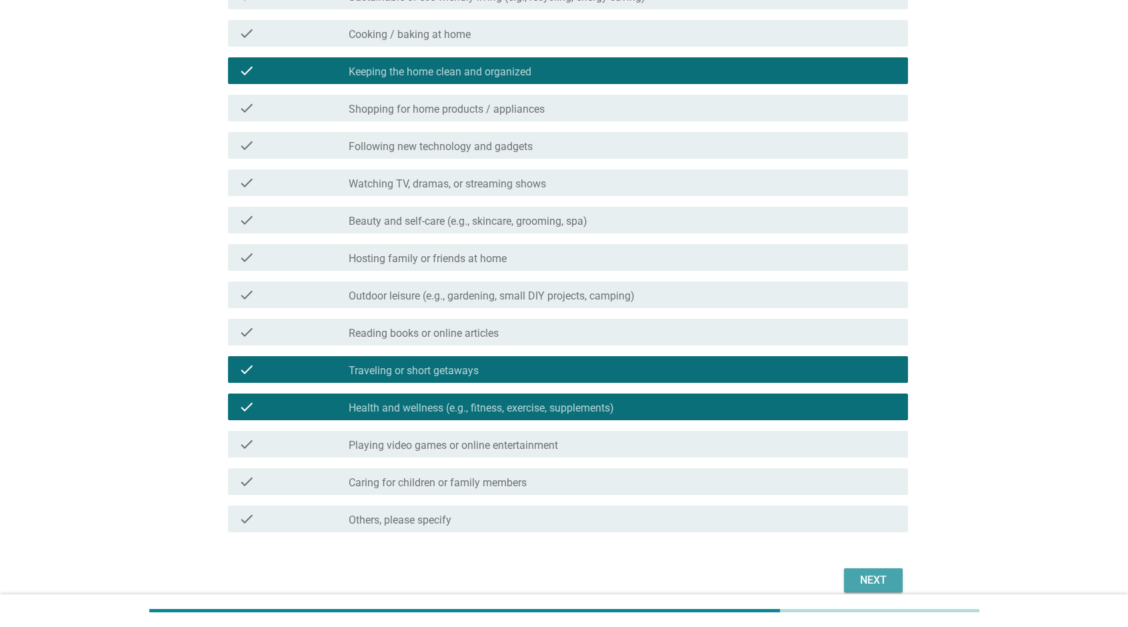
click at [864, 577] on div "Next" at bounding box center [872, 580] width 37 height 16
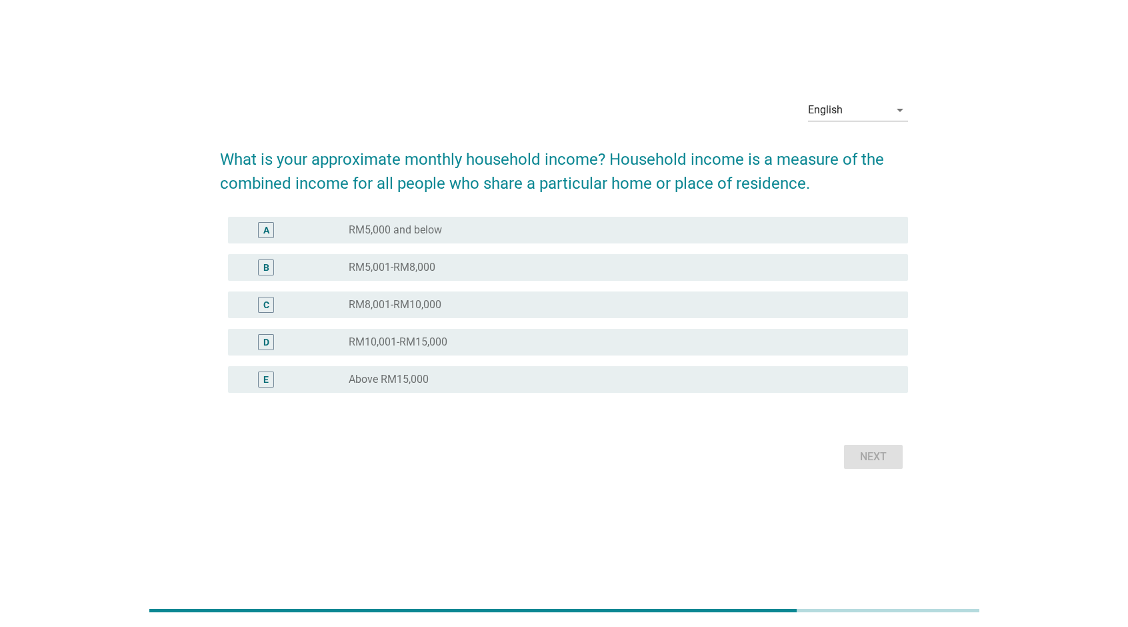
scroll to position [0, 0]
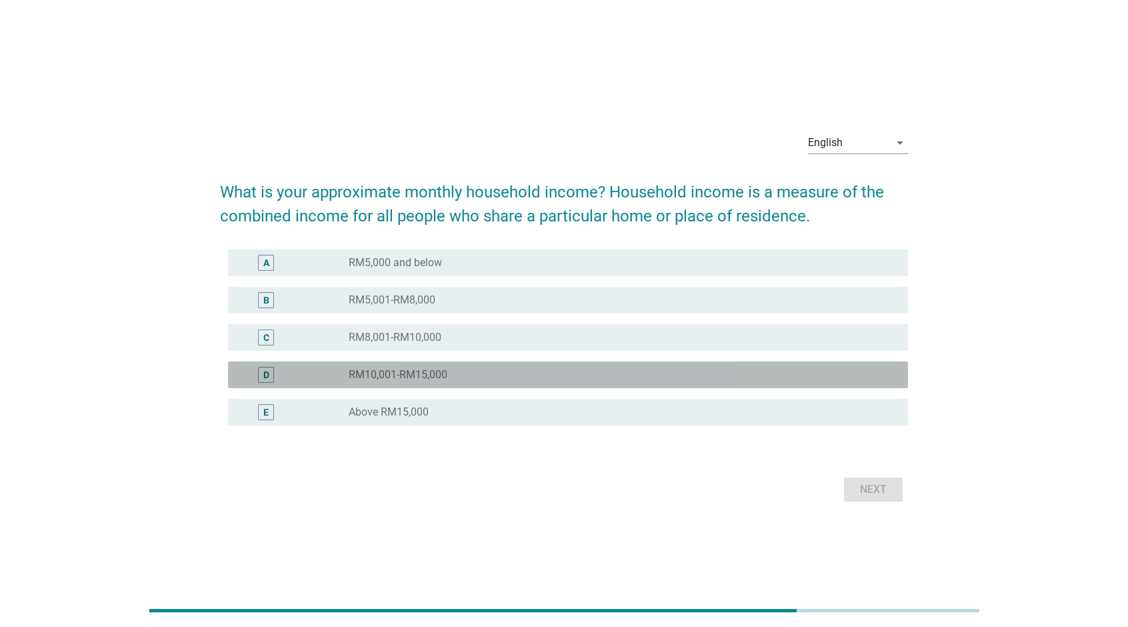
click at [475, 369] on div "radio_button_unchecked RM10,001-RM15,000" at bounding box center [618, 374] width 538 height 13
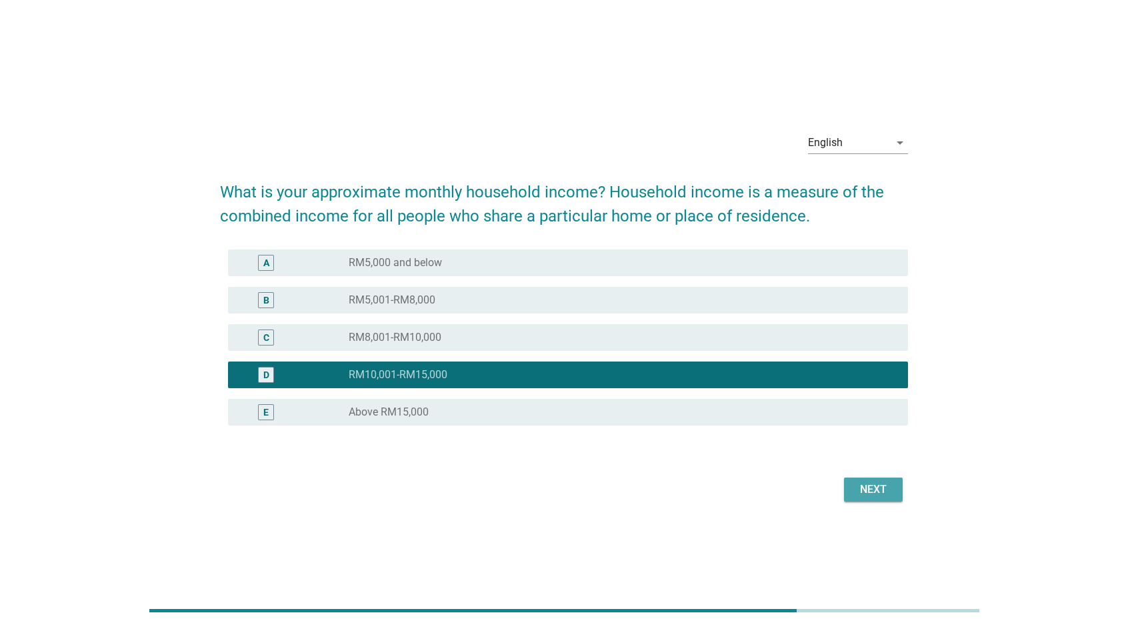
click at [884, 488] on div "Next" at bounding box center [872, 489] width 37 height 16
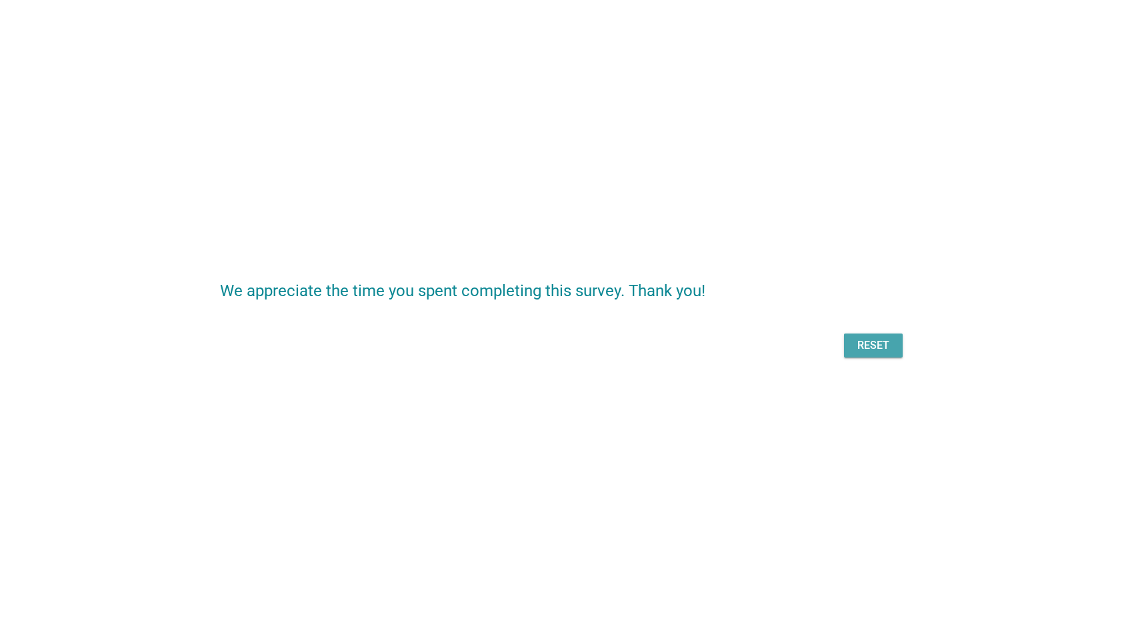
click at [874, 335] on button "Reset" at bounding box center [873, 345] width 59 height 24
